Goal: Task Accomplishment & Management: Use online tool/utility

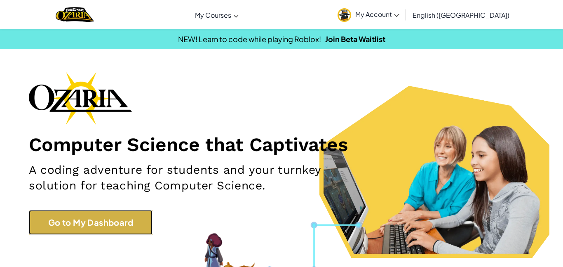
click at [98, 226] on link "Go to My Dashboard" at bounding box center [91, 222] width 124 height 25
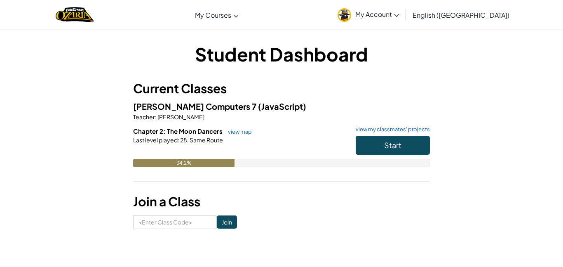
click at [199, 160] on div "34.2%" at bounding box center [183, 163] width 101 height 8
click at [241, 131] on link "view map" at bounding box center [238, 131] width 28 height 7
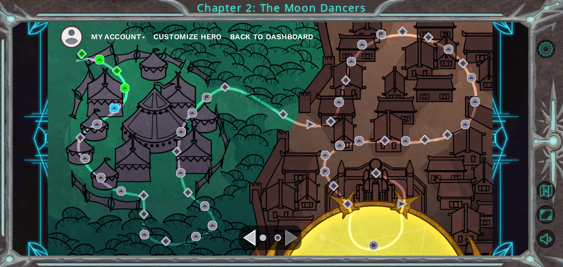
click at [110, 110] on img at bounding box center [114, 107] width 9 height 9
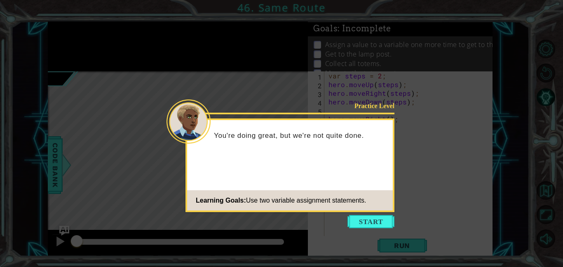
click at [425, 66] on icon at bounding box center [281, 133] width 563 height 267
click at [350, 217] on button "Start" at bounding box center [370, 221] width 47 height 13
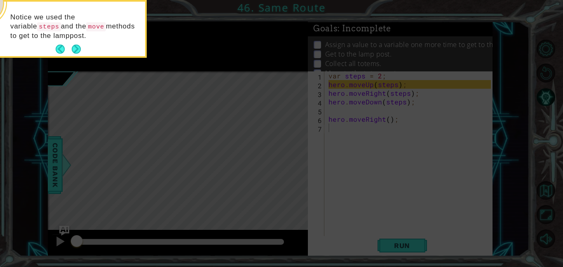
click at [333, 155] on icon at bounding box center [281, 133] width 563 height 267
